Goal: Find specific page/section: Find specific page/section

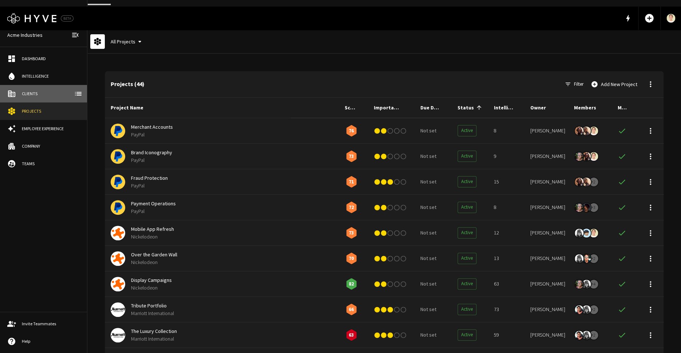
click at [39, 92] on div "Clients" at bounding box center [51, 93] width 58 height 7
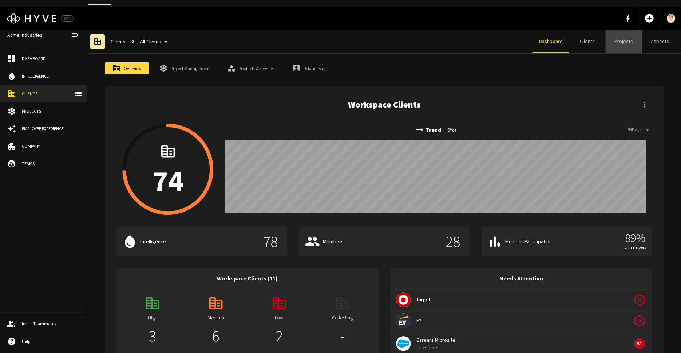
click at [344, 35] on link "Projects" at bounding box center [624, 41] width 36 height 23
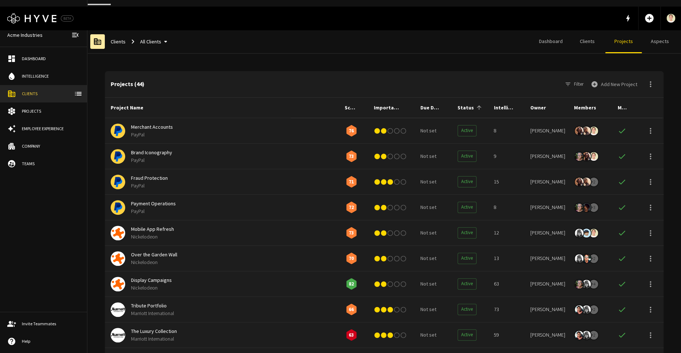
click at [158, 37] on button "All Clients" at bounding box center [155, 41] width 36 height 13
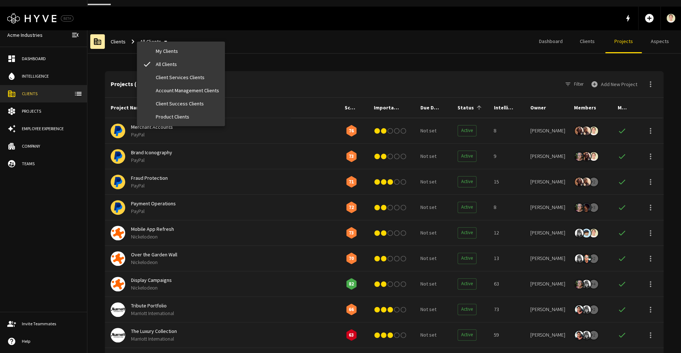
click at [33, 141] on div at bounding box center [340, 176] width 681 height 353
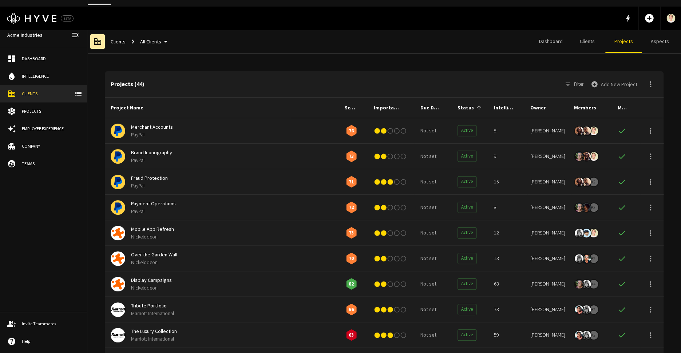
click at [33, 141] on div at bounding box center [340, 176] width 681 height 353
click at [34, 142] on link "Company" at bounding box center [43, 145] width 87 height 17
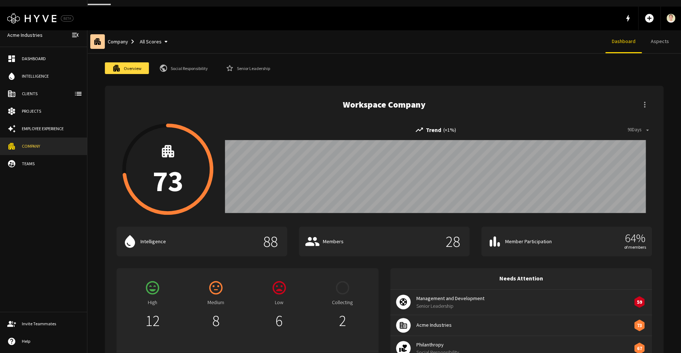
click at [189, 55] on div "Overview Social Responsibility Senior Leadership Workspace Company 73 trending_…" at bounding box center [384, 257] width 594 height 407
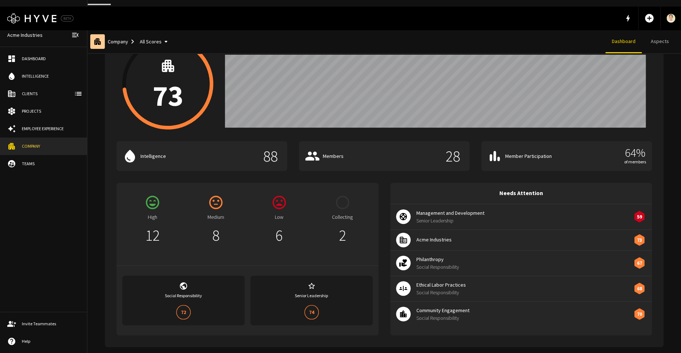
scroll to position [87, 0]
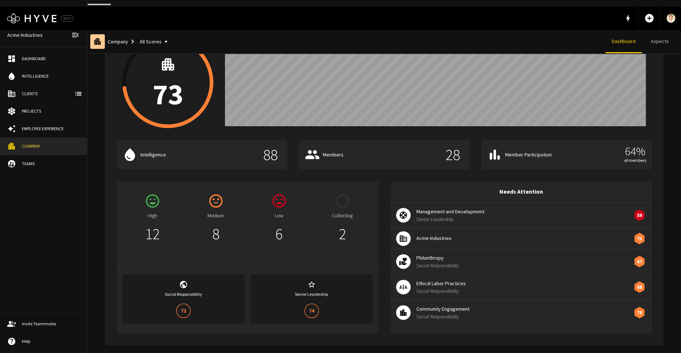
click at [344, 234] on span "Acme Industries" at bounding box center [526, 238] width 218 height 8
